Goal: Complete application form

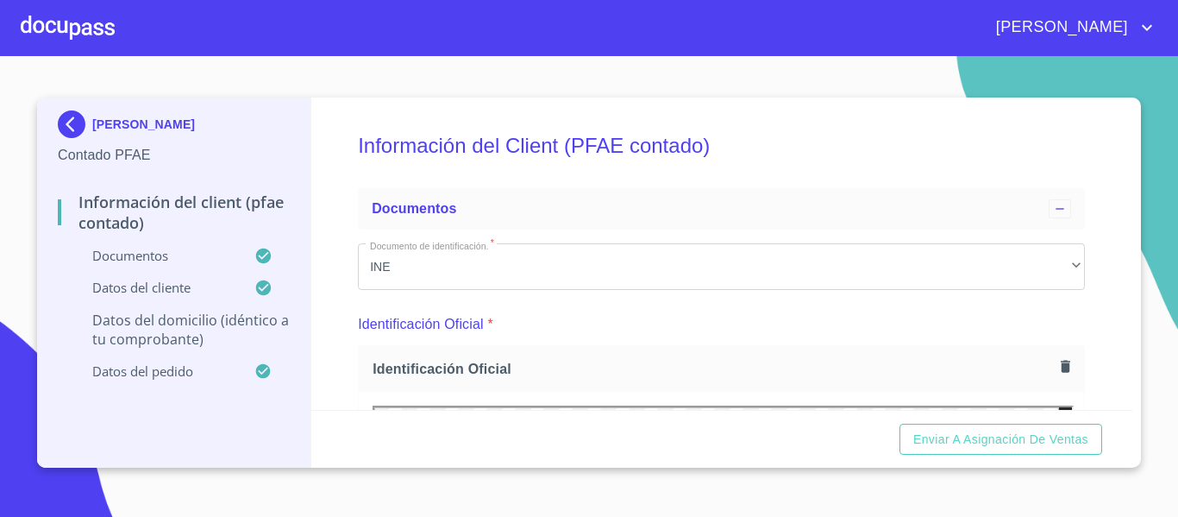
scroll to position [3939, 0]
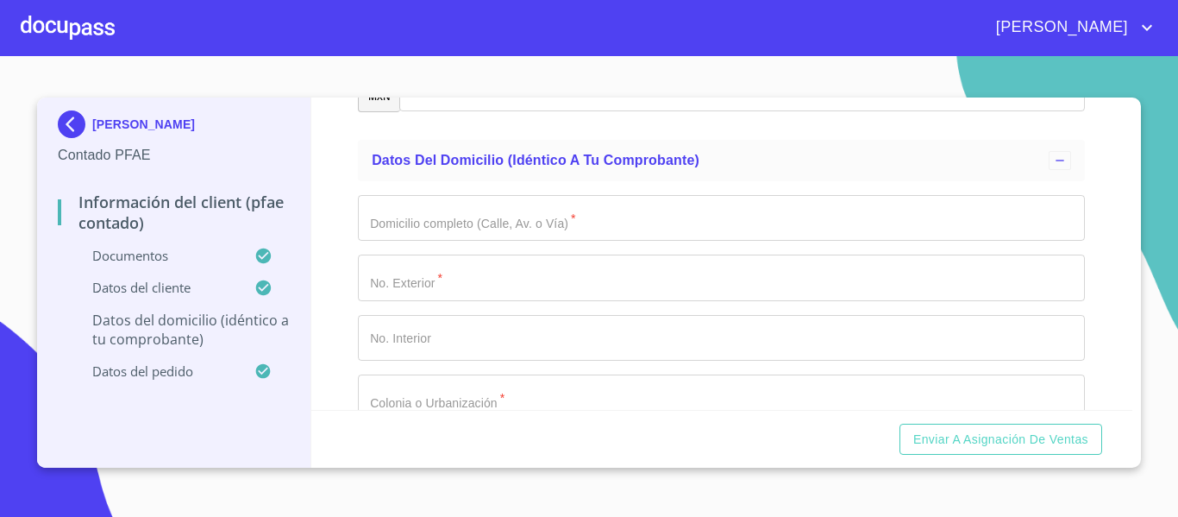
click at [69, 130] on img at bounding box center [75, 124] width 35 height 28
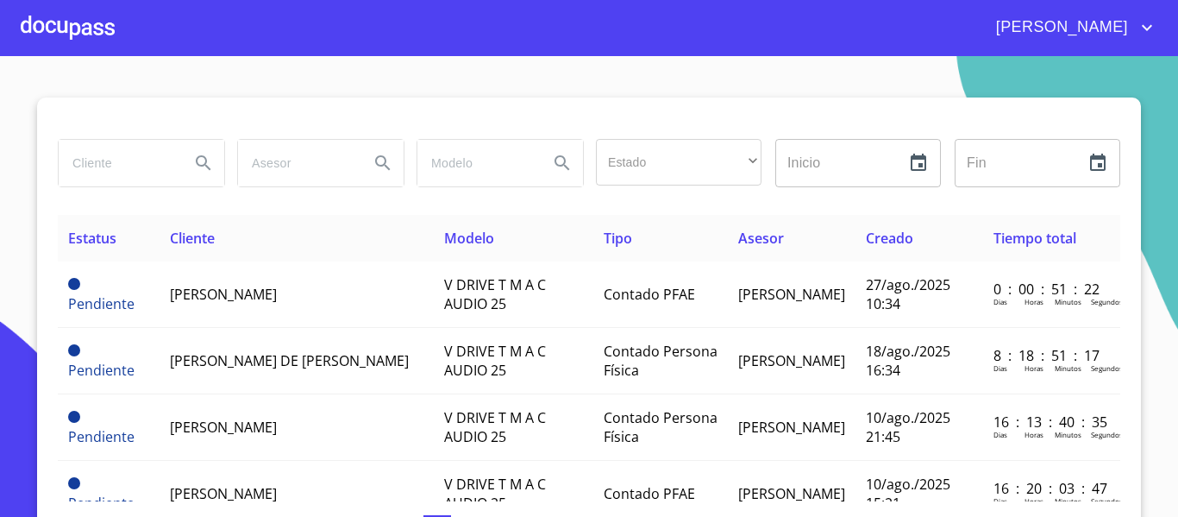
click at [116, 160] on input "search" at bounding box center [117, 163] width 117 height 47
type input "METRO ASFALTOS"
click at [196, 164] on icon "Search" at bounding box center [203, 163] width 21 height 21
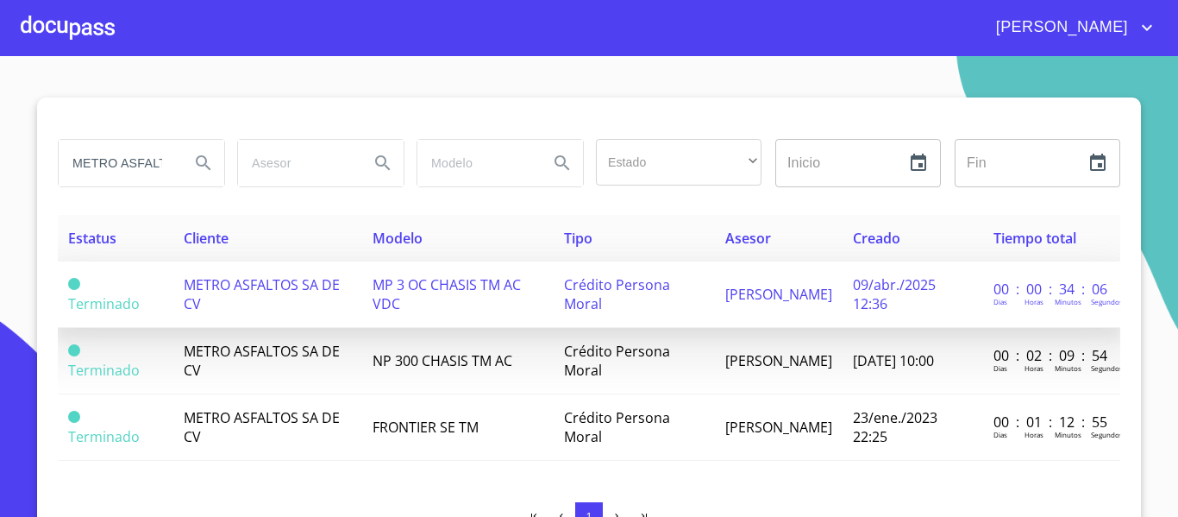
click at [762, 302] on span "[PERSON_NAME]" at bounding box center [779, 294] width 107 height 19
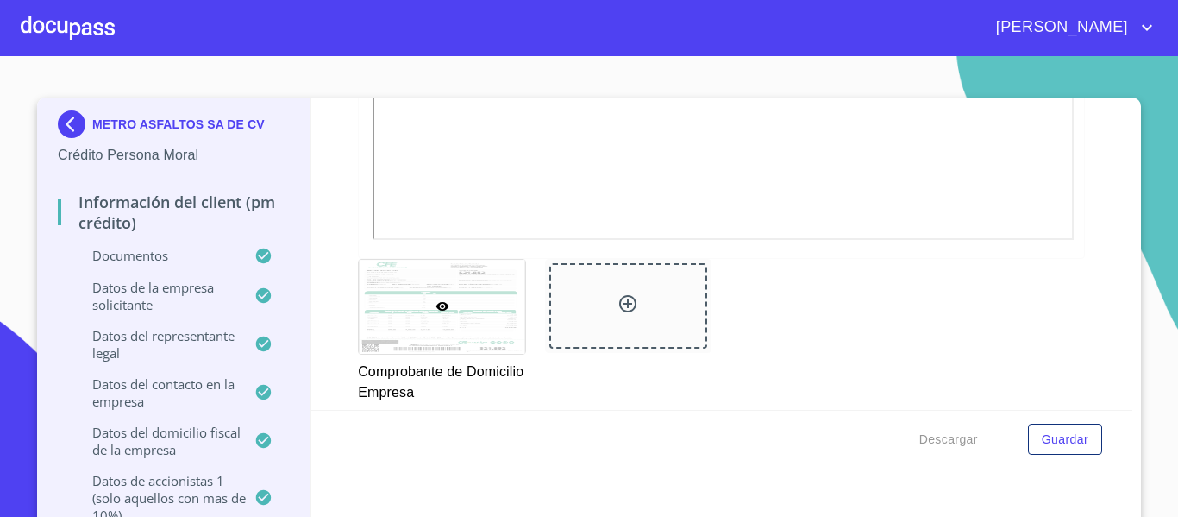
click at [69, 129] on img at bounding box center [75, 124] width 35 height 28
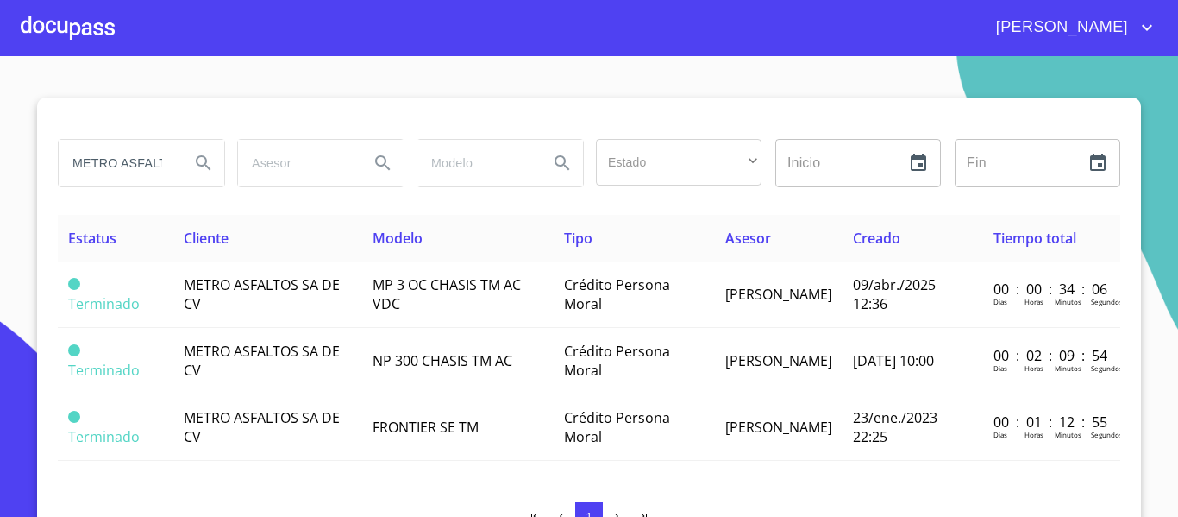
click at [138, 158] on input "METRO ASFALTOS" at bounding box center [117, 163] width 117 height 47
type input "M"
click at [61, 26] on div at bounding box center [68, 27] width 94 height 55
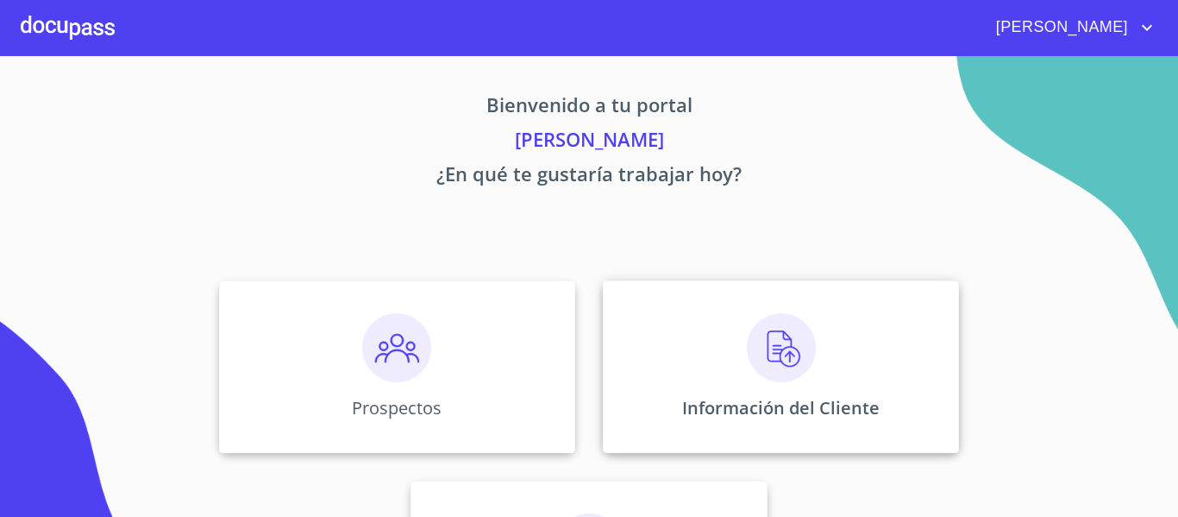
click at [690, 389] on div "Información del Cliente" at bounding box center [781, 366] width 356 height 173
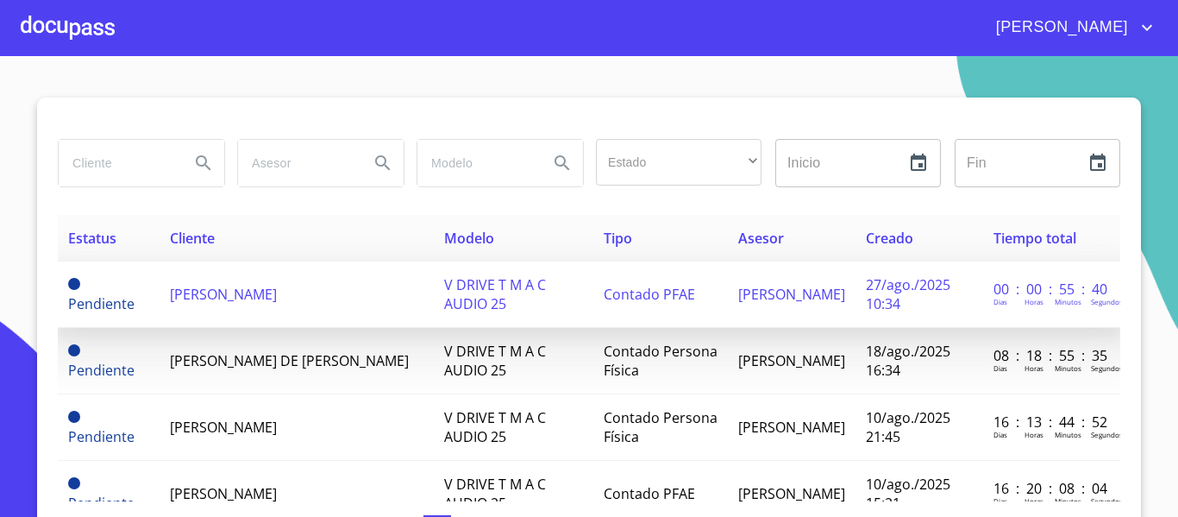
click at [285, 315] on td "[PERSON_NAME]" at bounding box center [297, 294] width 274 height 66
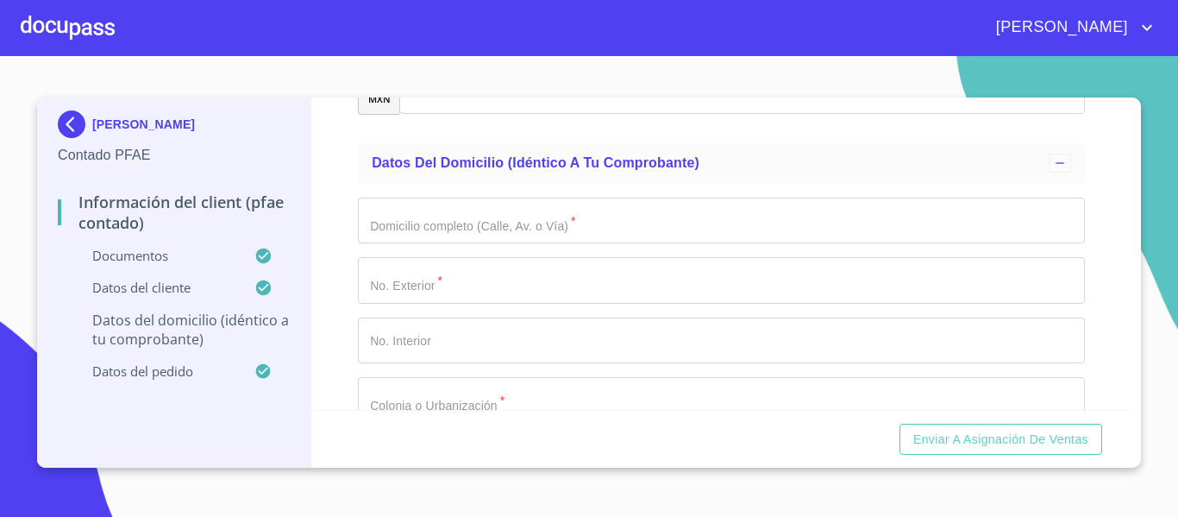
scroll to position [3968, 0]
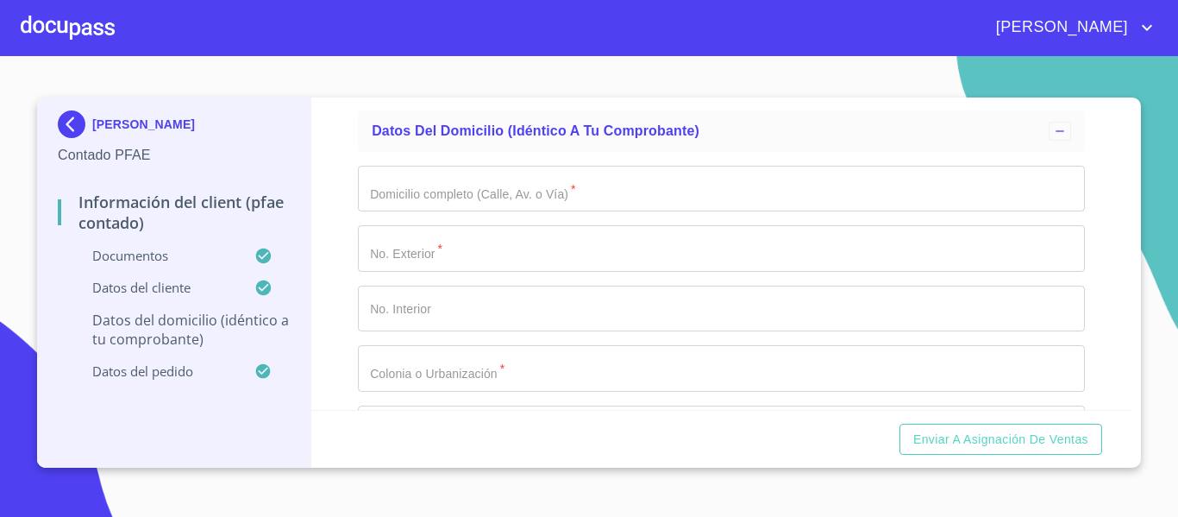
click at [418, 209] on input "Documento de identificación.   *" at bounding box center [721, 189] width 727 height 47
click at [473, 205] on input "Documento de identificación.   *" at bounding box center [721, 189] width 727 height 47
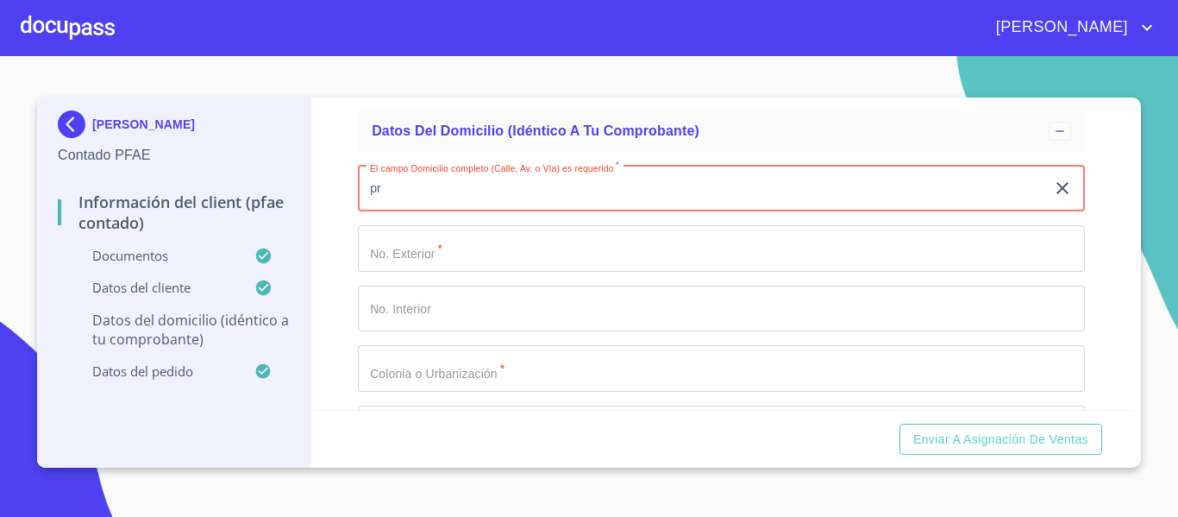
type input "p"
type input "PROGRESO"
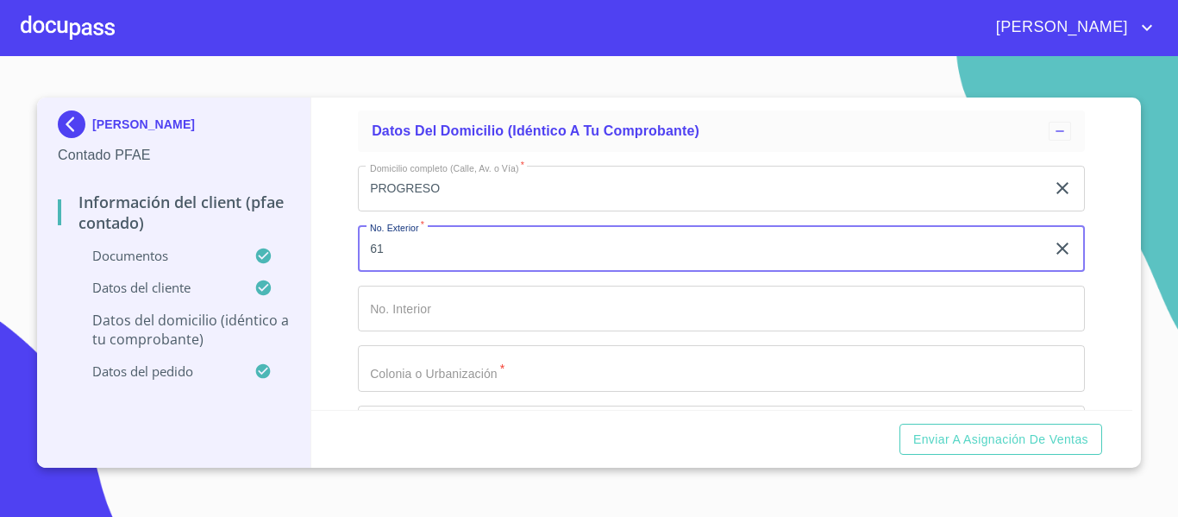
type input "61"
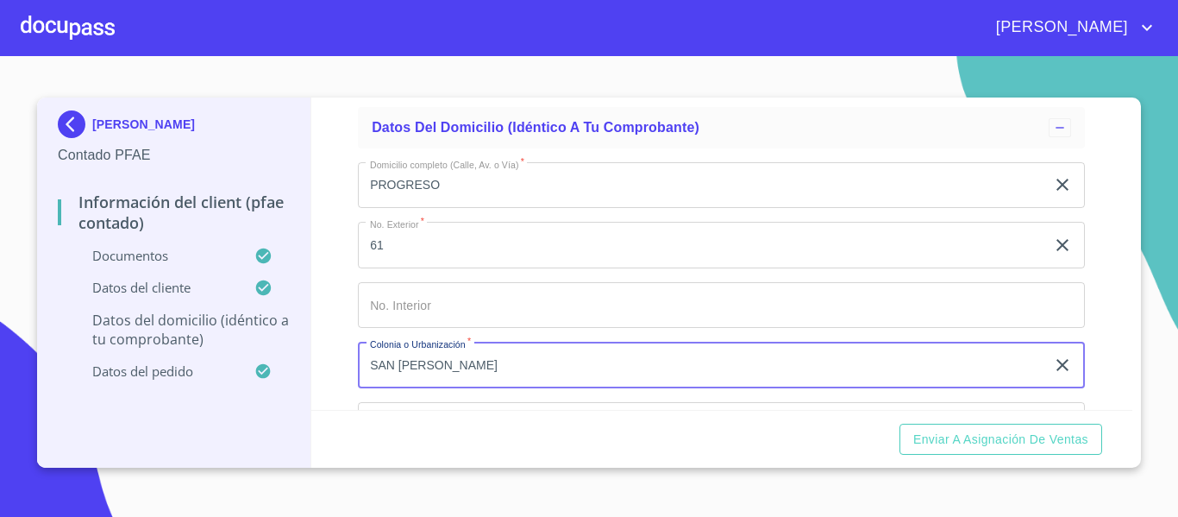
scroll to position [4144, 0]
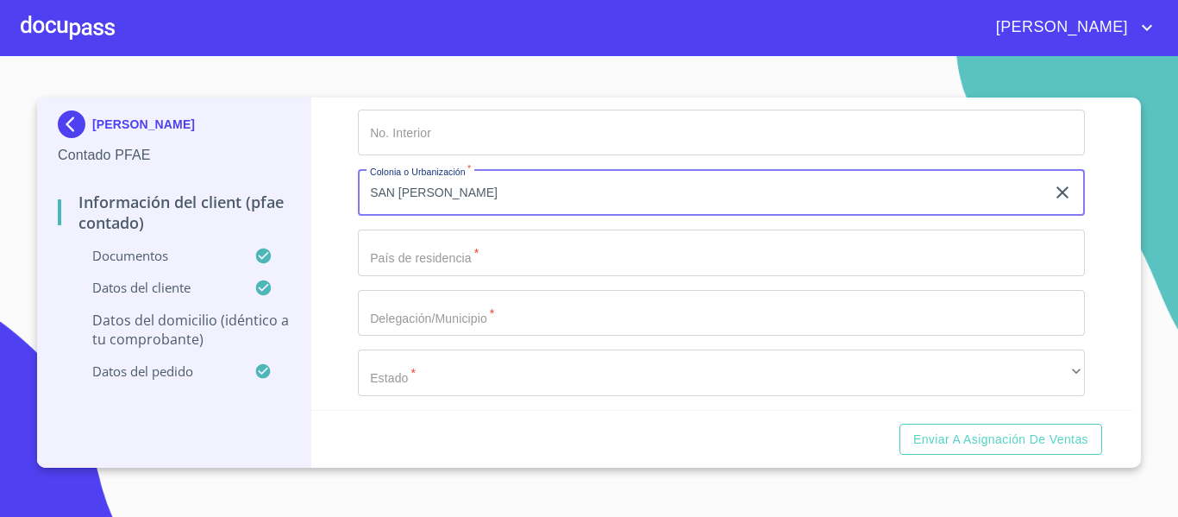
type input "SAN [PERSON_NAME]"
click at [405, 276] on input "Documento de identificación.   *" at bounding box center [721, 252] width 727 height 47
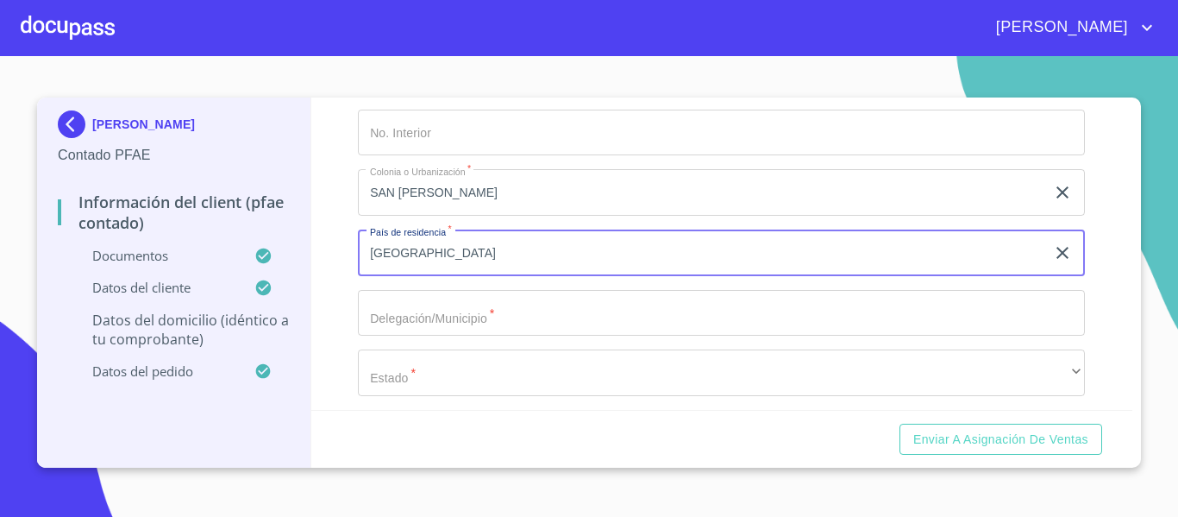
type input "[GEOGRAPHIC_DATA]"
click at [414, 330] on input "Documento de identificación.   *" at bounding box center [721, 313] width 727 height 47
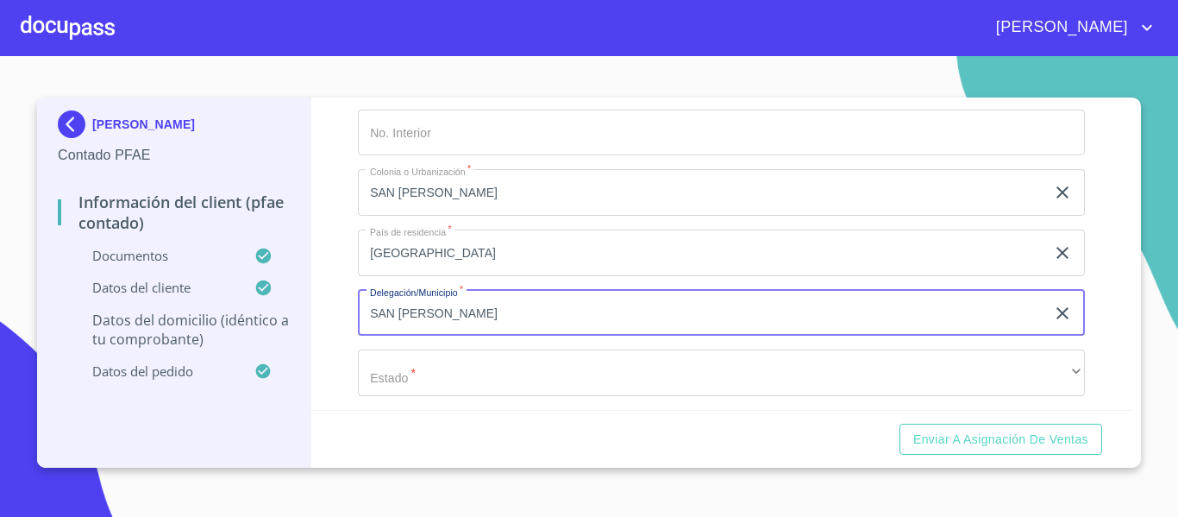
scroll to position [4231, 0]
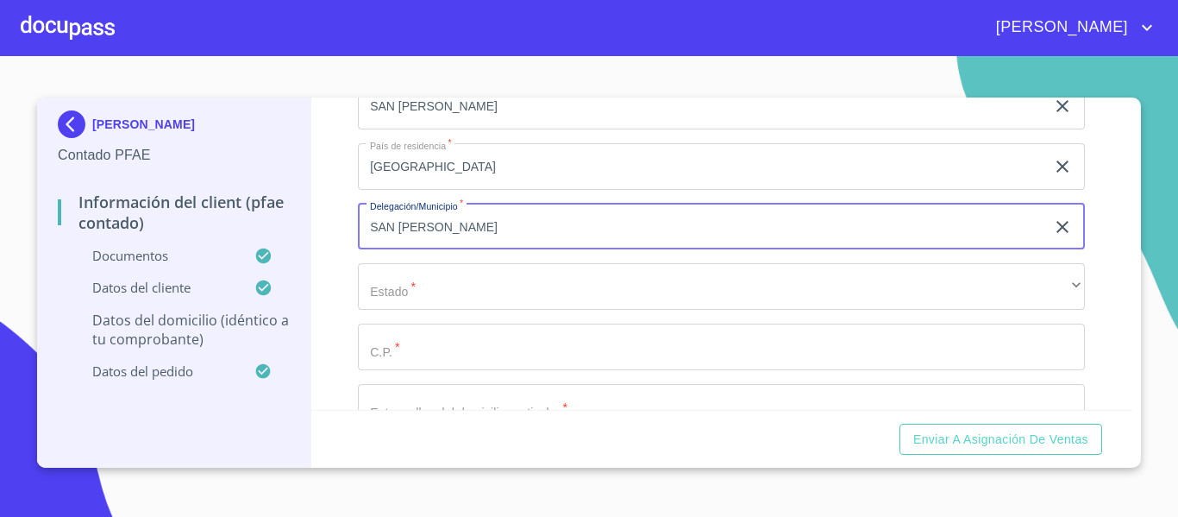
type input "SAN [PERSON_NAME]"
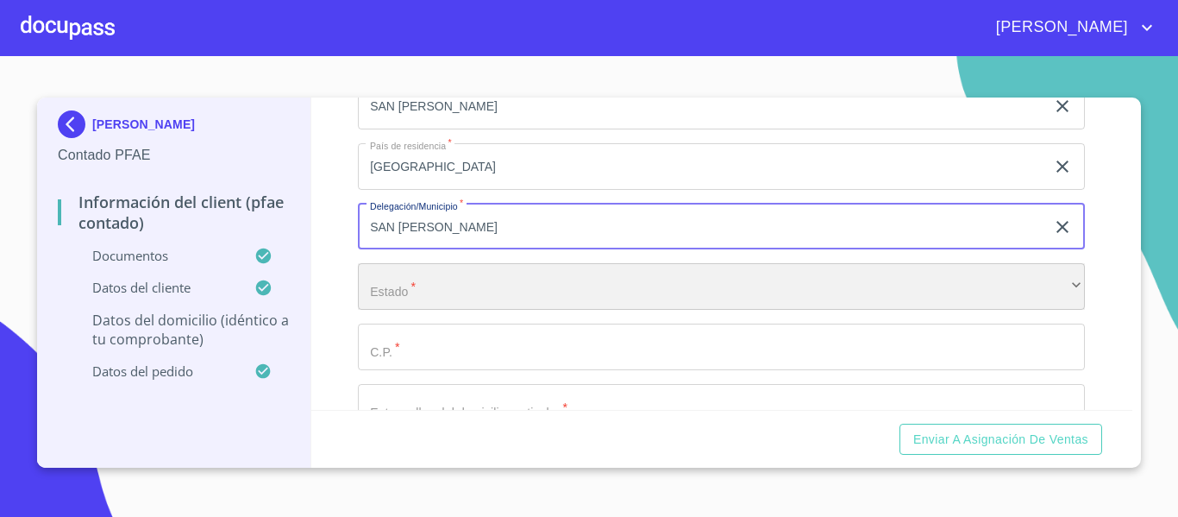
click at [428, 310] on div "​" at bounding box center [721, 286] width 727 height 47
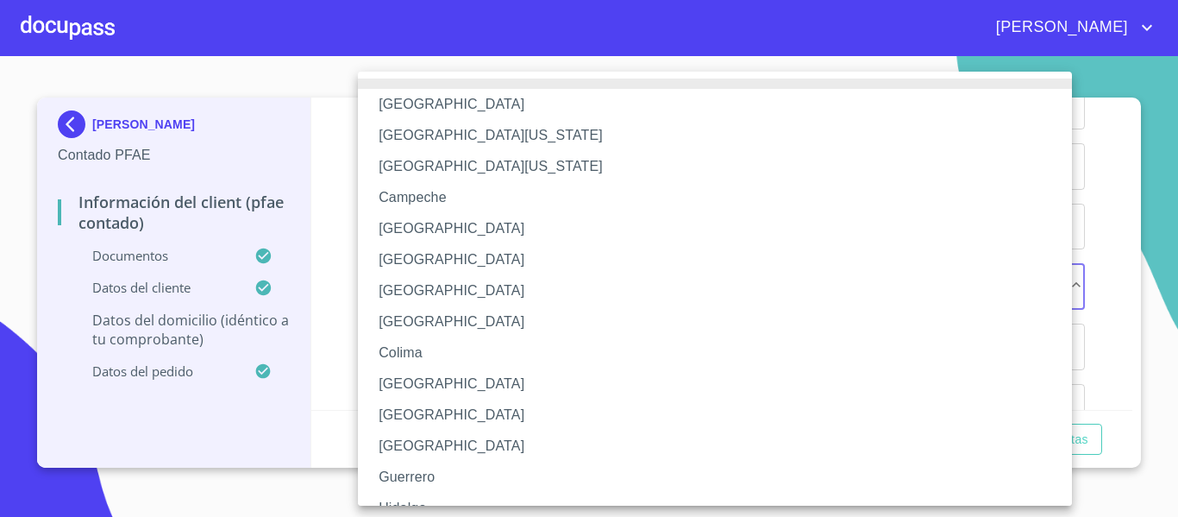
scroll to position [251, 0]
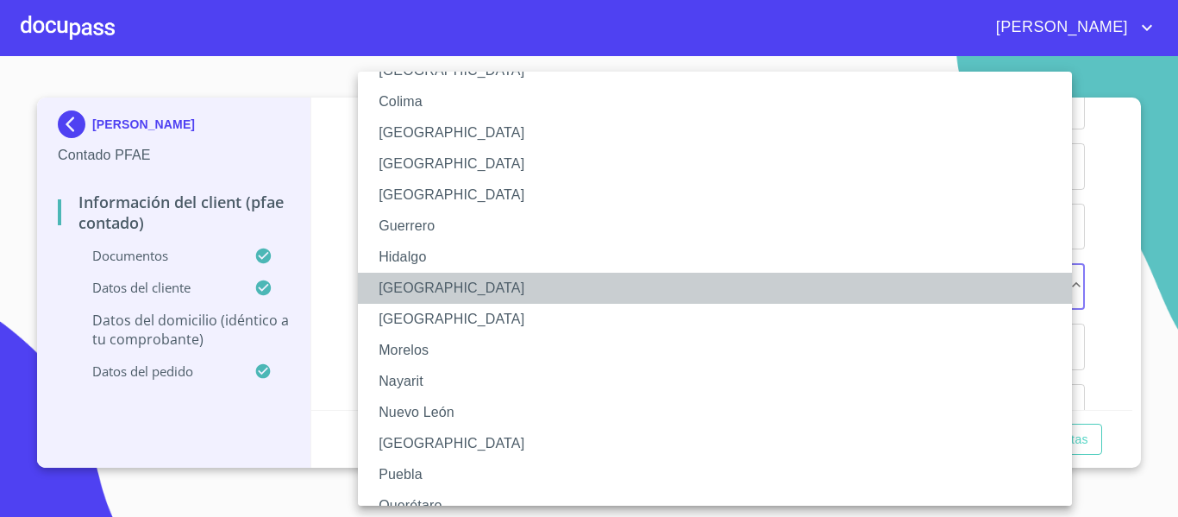
click at [409, 296] on li "[GEOGRAPHIC_DATA]" at bounding box center [721, 288] width 727 height 31
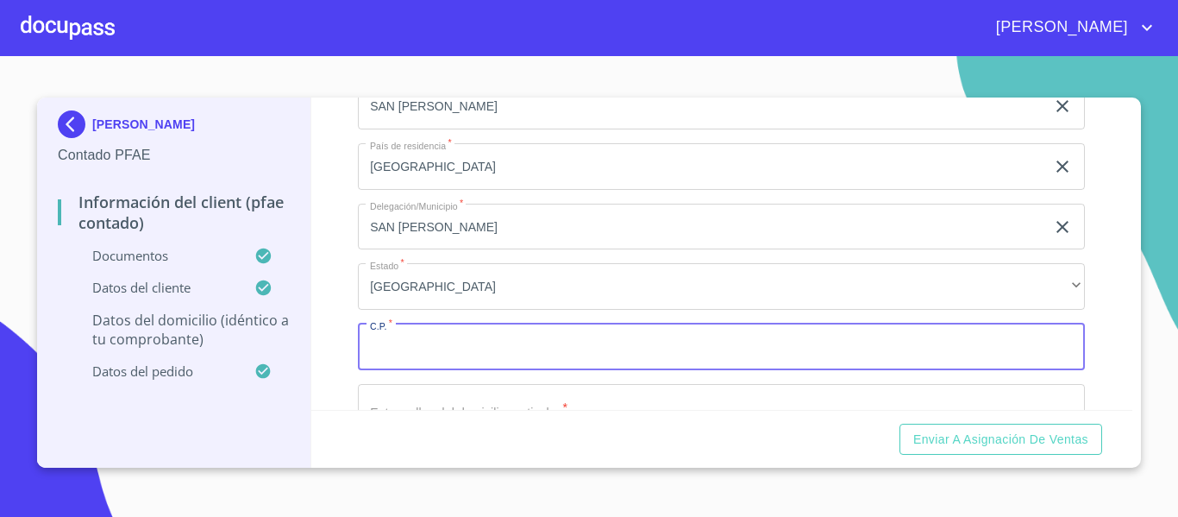
click at [393, 370] on input "Documento de identificación.   *" at bounding box center [721, 347] width 727 height 47
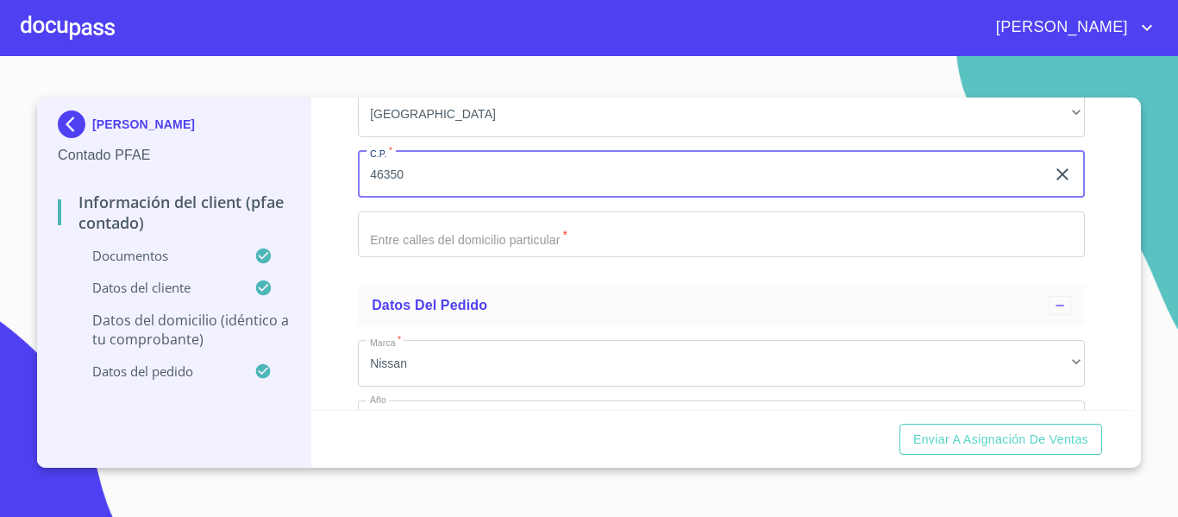
type input "46350"
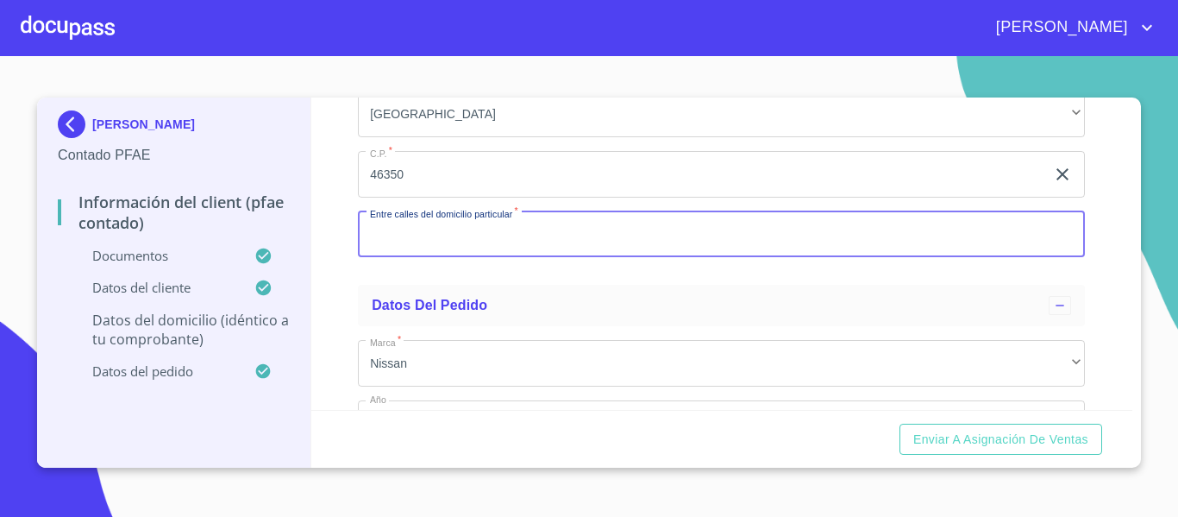
click at [413, 246] on input "Documento de identificación.   *" at bounding box center [721, 234] width 727 height 47
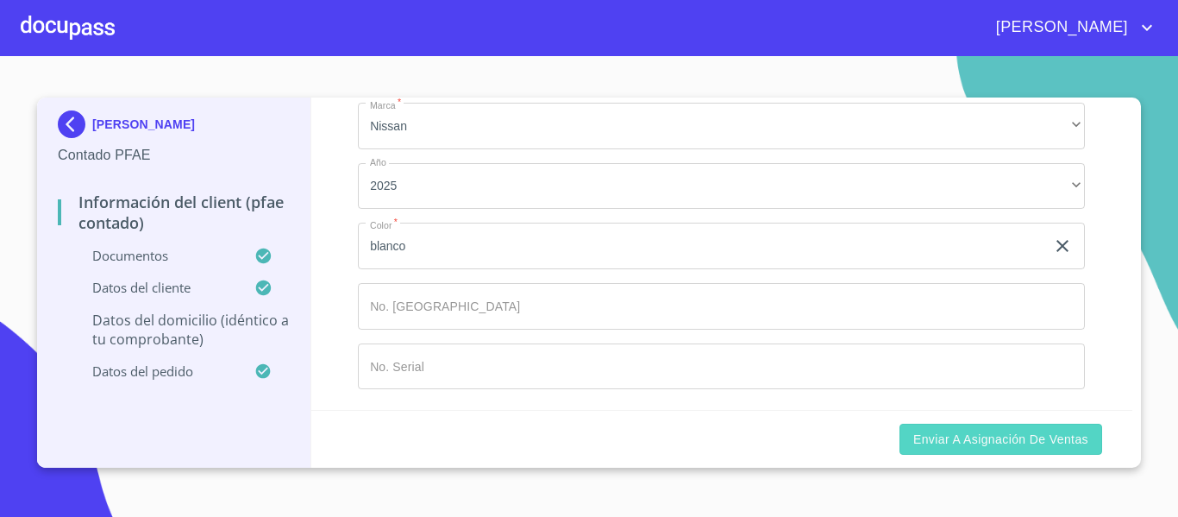
type input "PROGRESO, Y [PERSON_NAME]"
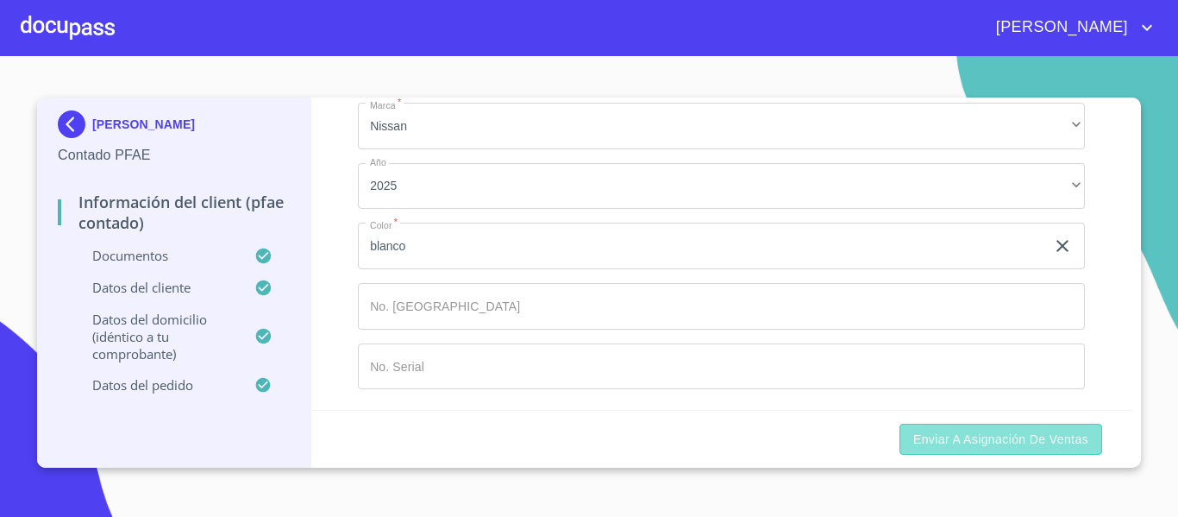
click at [964, 442] on span "Enviar a Asignación de Ventas" at bounding box center [1001, 440] width 175 height 22
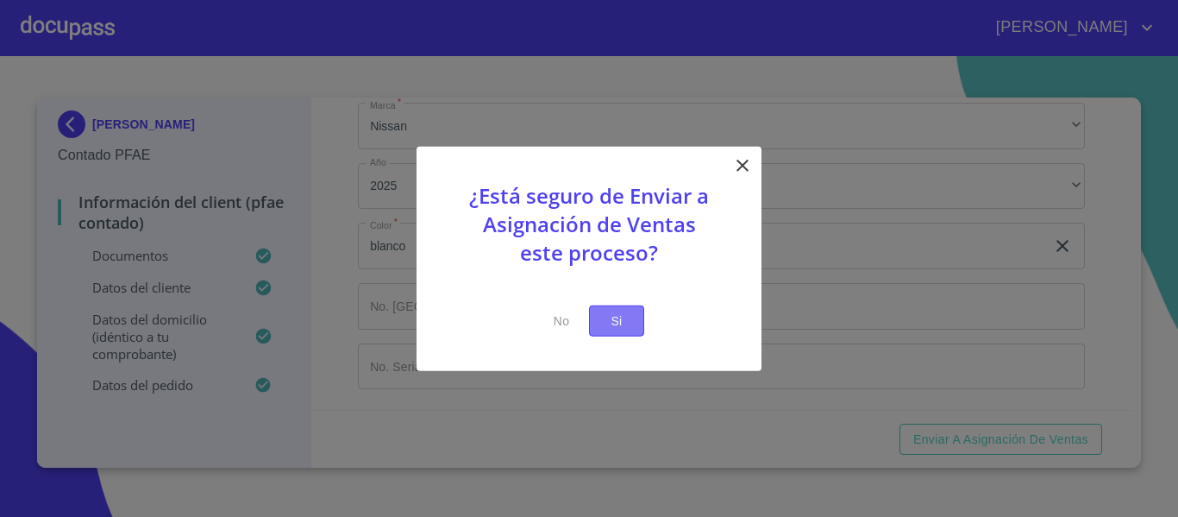
click at [615, 321] on span "Si" at bounding box center [617, 321] width 28 height 22
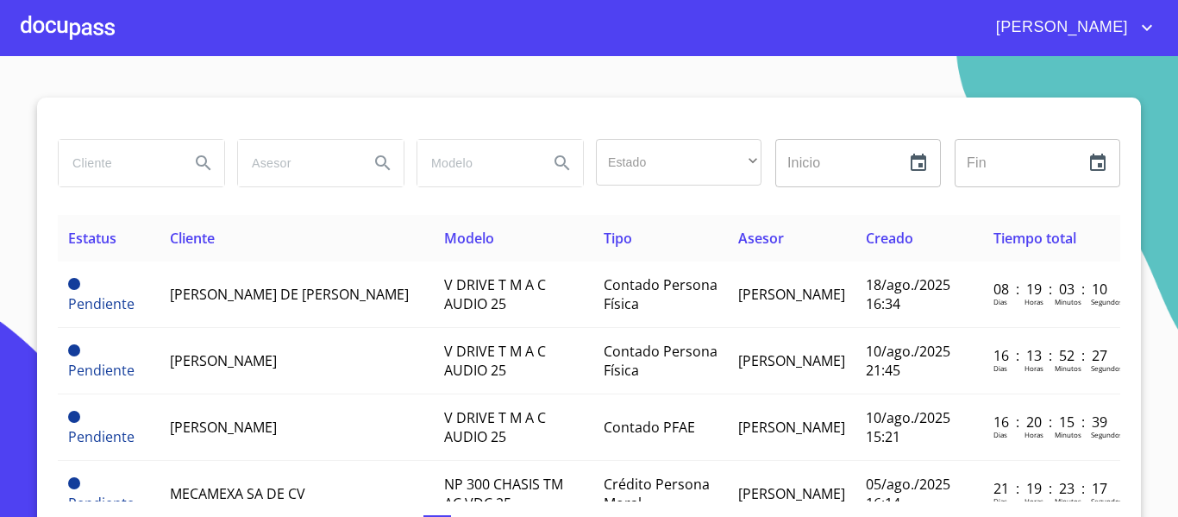
click at [69, 32] on div at bounding box center [68, 27] width 94 height 55
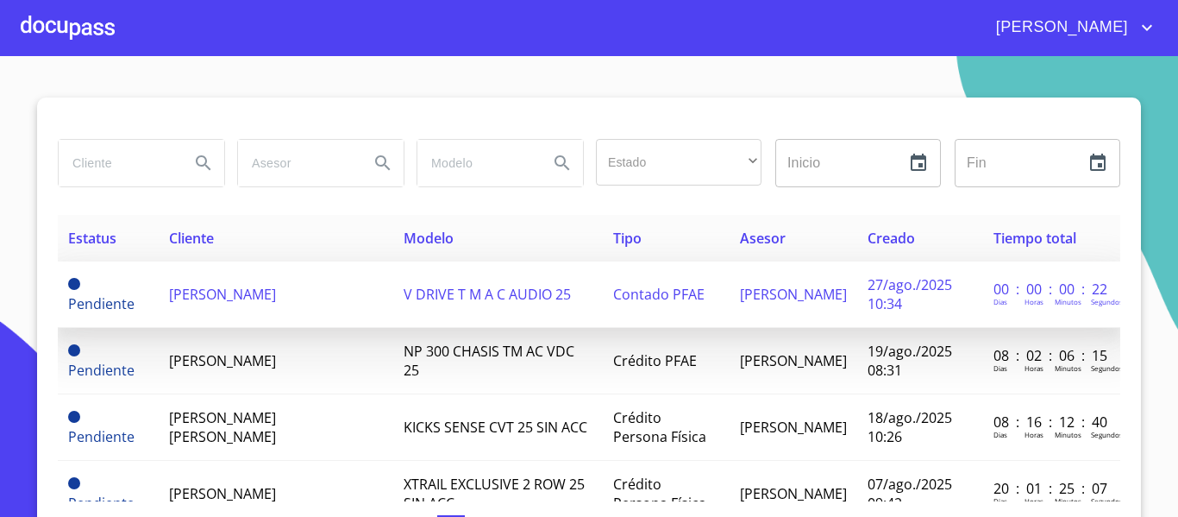
click at [276, 299] on span "[PERSON_NAME]" at bounding box center [222, 294] width 107 height 19
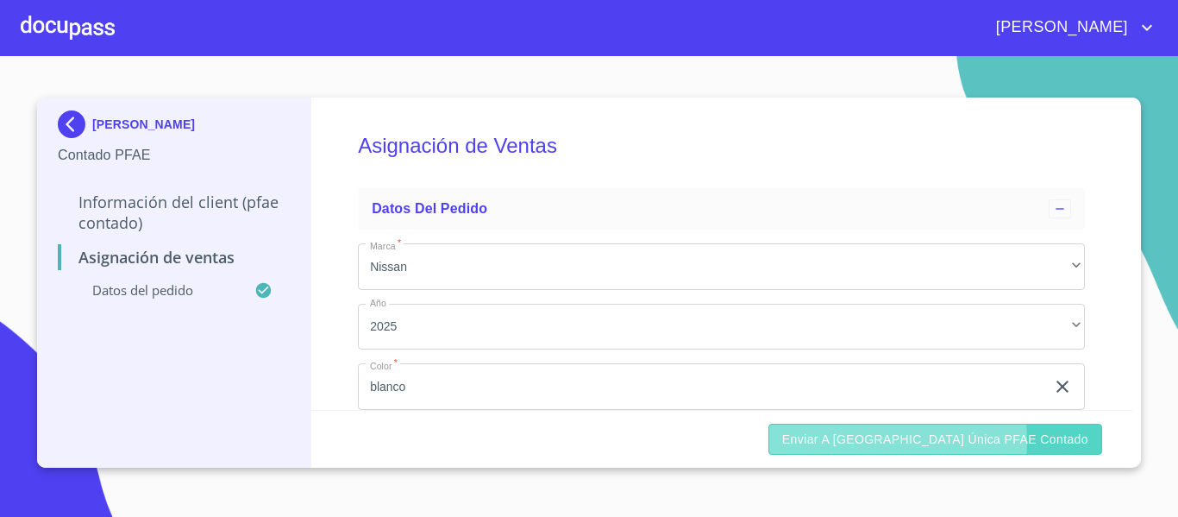
click at [917, 441] on span "Enviar a [GEOGRAPHIC_DATA] única PFAE contado" at bounding box center [935, 440] width 306 height 22
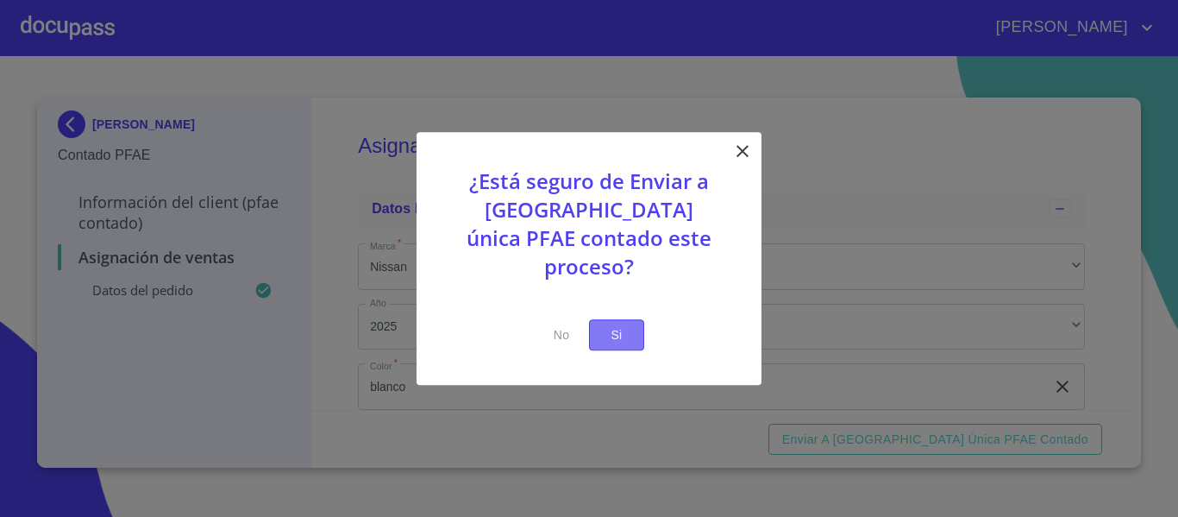
click at [625, 327] on span "Si" at bounding box center [617, 335] width 28 height 22
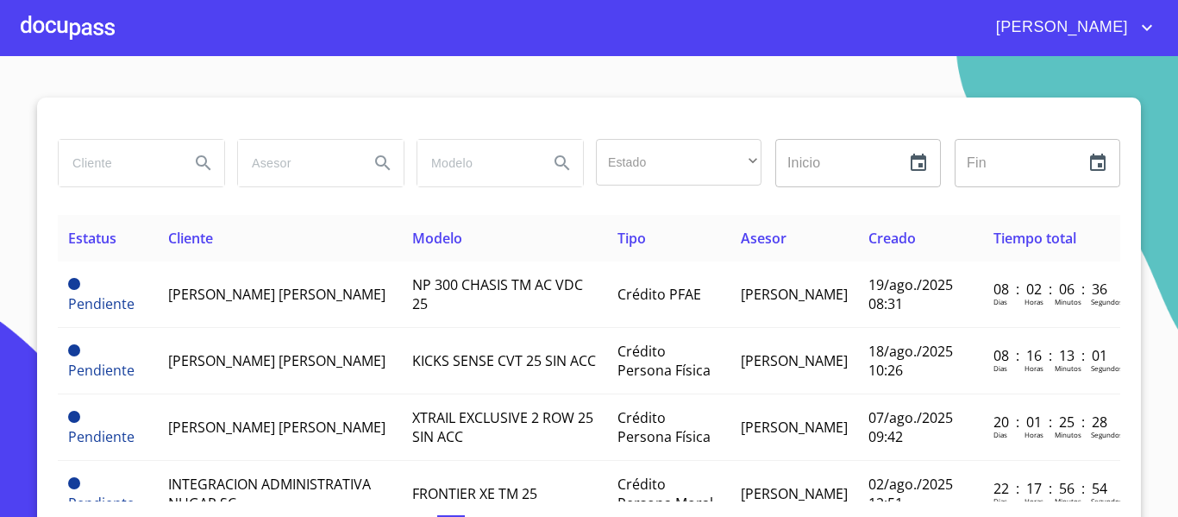
click at [69, 30] on div at bounding box center [68, 27] width 94 height 55
